Goal: Information Seeking & Learning: Learn about a topic

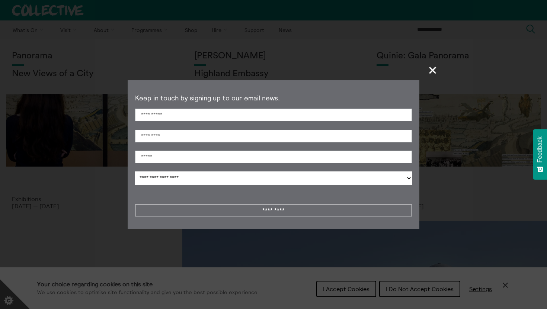
click at [432, 72] on span "+" at bounding box center [433, 70] width 22 height 22
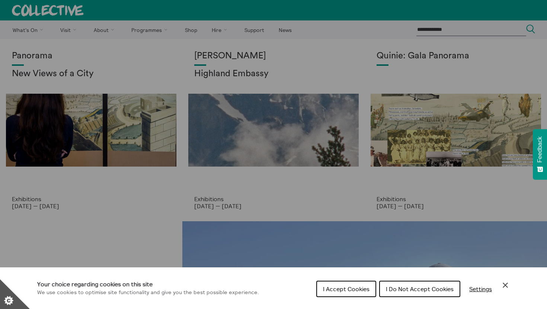
click at [499, 282] on div "I Accept Cookies I Do Not Accept Cookies Settings" at bounding box center [412, 291] width 193 height 24
click at [501, 284] on icon "Close Cookie Control" at bounding box center [505, 285] width 9 height 9
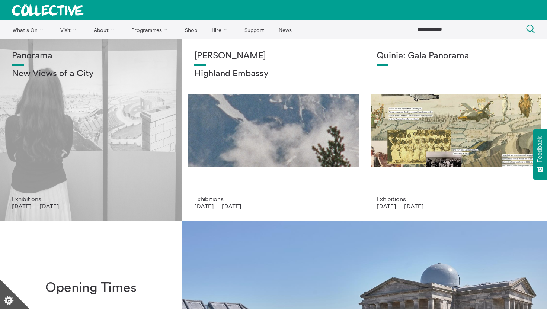
click at [160, 138] on div "Panorama New Views of a City" at bounding box center [91, 123] width 158 height 145
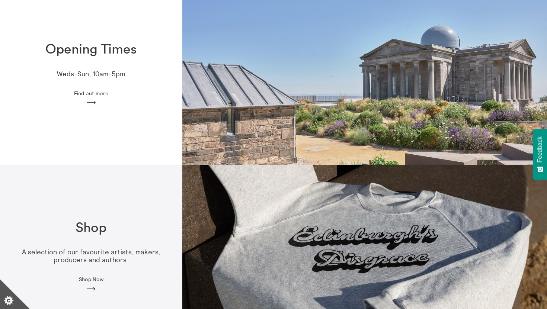
scroll to position [240, 0]
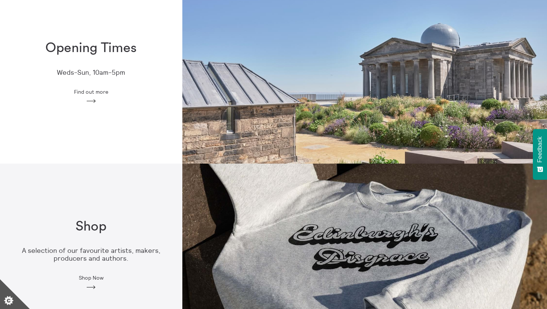
click at [102, 95] on div "Opening Times Weds-Sun, 10am-5pm Find out more Arrow" at bounding box center [91, 73] width 182 height 88
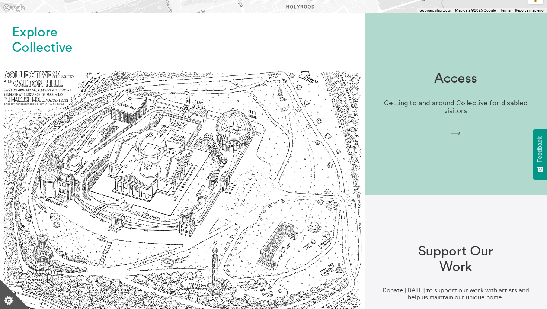
scroll to position [533, 0]
